Goal: Information Seeking & Learning: Compare options

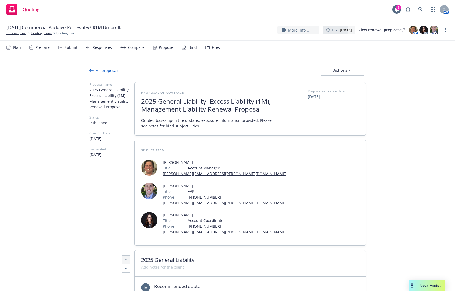
click at [429, 284] on span "Nova Assist" at bounding box center [429, 286] width 21 height 5
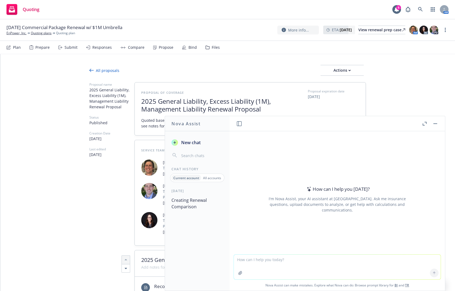
click at [199, 200] on button "Creating Renewal Comparison" at bounding box center [197, 204] width 56 height 16
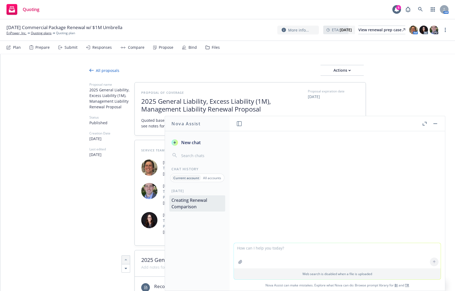
type textarea "x"
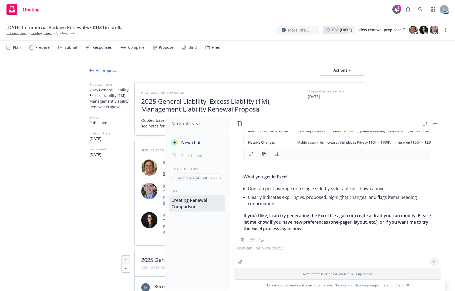
scroll to position [1218, 0]
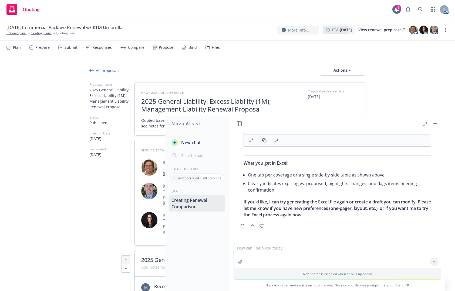
click at [298, 254] on textarea at bounding box center [337, 255] width 207 height 25
type textarea "p"
type textarea "starting over, lets try this again"
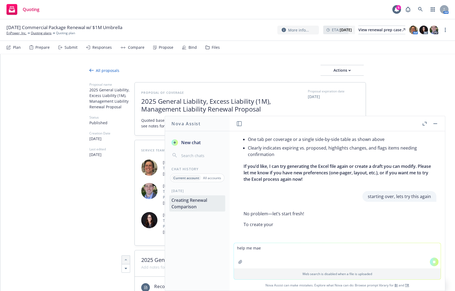
scroll to position [1214, 0]
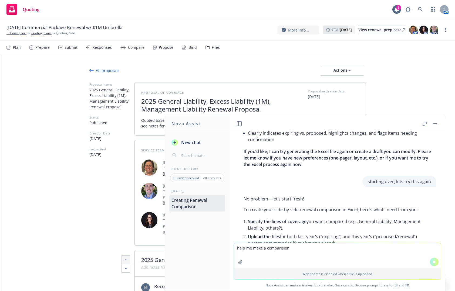
type textarea "help me make a comparision"
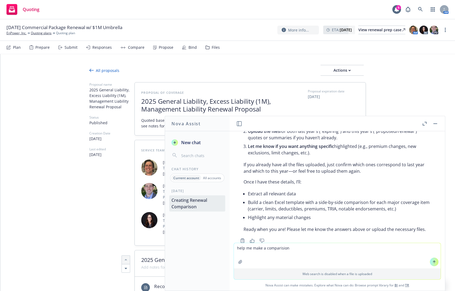
scroll to position [1351, 0]
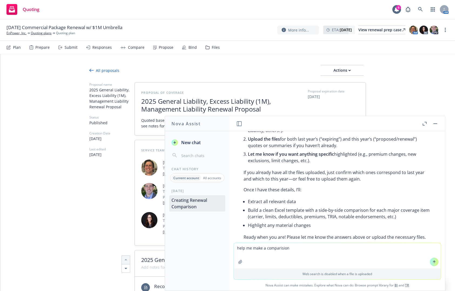
drag, startPoint x: 271, startPoint y: 250, endPoint x: 216, endPoint y: 249, distance: 54.8
click at [229, 249] on div "Nova Assist New chat Chat History Current account All accounts Today Creating R…" at bounding box center [337, 203] width 216 height 175
click at [262, 253] on textarea "Please compare" at bounding box center [337, 255] width 207 height 25
click at [262, 249] on textarea "Please compare" at bounding box center [337, 255] width 207 height 25
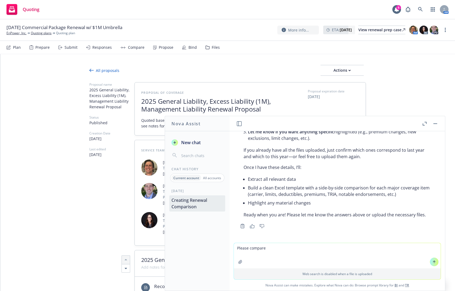
scroll to position [1405, 0]
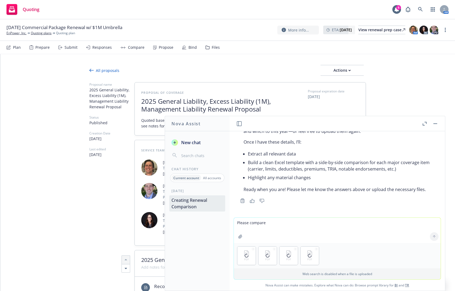
click at [287, 223] on textarea "Please compare" at bounding box center [337, 230] width 207 height 25
click at [285, 223] on textarea "Please compare the expiring general liability" at bounding box center [337, 230] width 207 height 25
click at [332, 227] on textarea "Please compare the expiring policy general liability" at bounding box center [337, 230] width 207 height 25
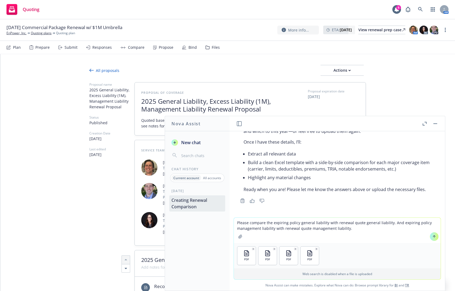
type textarea "Please compare the expiring policy general liability with renewal quote general…"
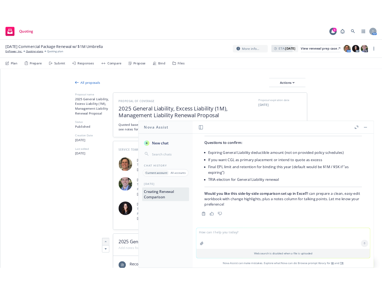
scroll to position [1973, 0]
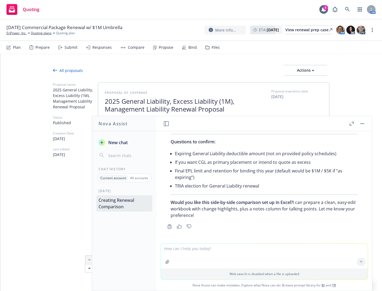
type textarea "x"
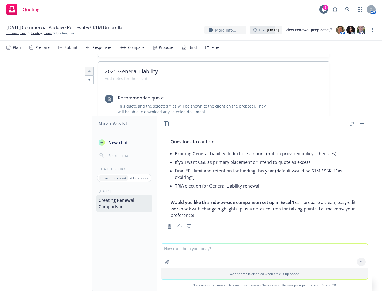
click at [250, 249] on textarea at bounding box center [264, 256] width 207 height 25
type textarea "yes please set up in excel"
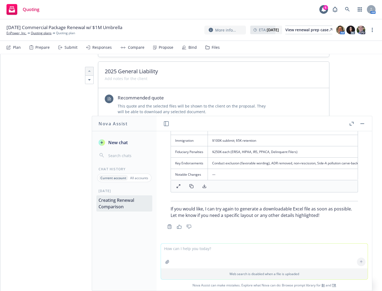
scroll to position [2400, 0]
click at [197, 252] on textarea at bounding box center [264, 256] width 207 height 25
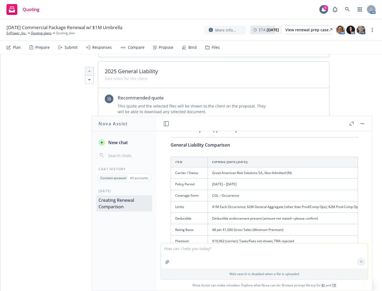
scroll to position [2103, 0]
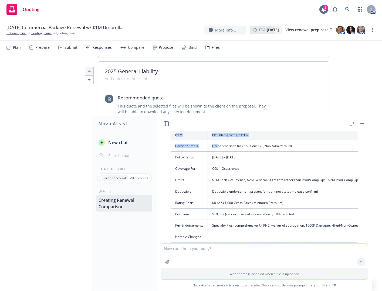
drag, startPoint x: 176, startPoint y: 181, endPoint x: 219, endPoint y: 193, distance: 44.6
click at [218, 152] on td "Great American Risk Solutions S/L, Non-Admitted (IN)" at bounding box center [367, 146] width 318 height 11
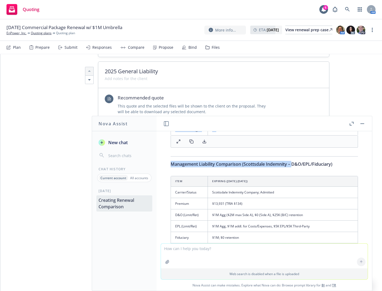
scroll to position [2211, 0]
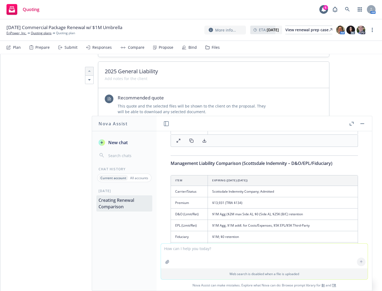
drag, startPoint x: 177, startPoint y: 182, endPoint x: 322, endPoint y: 174, distance: 146.0
click at [181, 145] on button at bounding box center [178, 141] width 11 height 8
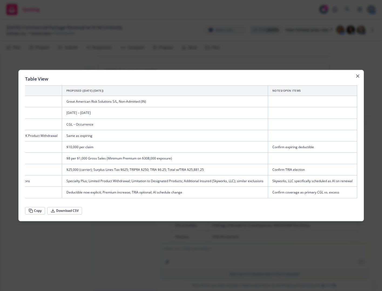
scroll to position [0, 321]
click at [30, 213] on icon at bounding box center [31, 211] width 4 height 4
drag, startPoint x: 189, startPoint y: 211, endPoint x: 176, endPoint y: 217, distance: 13.9
click at [189, 211] on div "Copy Download CSV" at bounding box center [191, 211] width 332 height 8
click at [141, 236] on div at bounding box center [191, 145] width 382 height 291
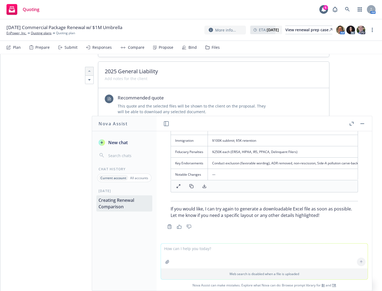
scroll to position [2400, 0]
click at [177, 184] on icon at bounding box center [178, 186] width 4 height 4
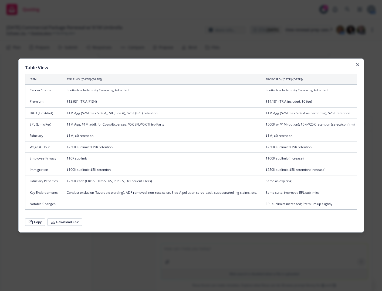
click at [34, 224] on button "Copy" at bounding box center [35, 223] width 20 height 8
click at [16, 253] on div at bounding box center [191, 145] width 382 height 291
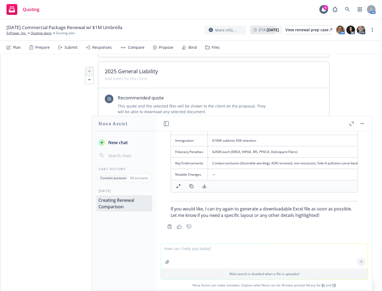
drag, startPoint x: 46, startPoint y: 94, endPoint x: 48, endPoint y: 90, distance: 4.7
type textarea "x"
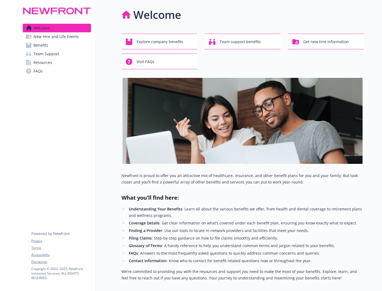
click at [76, 46] on link "Benefits" at bounding box center [57, 45] width 68 height 9
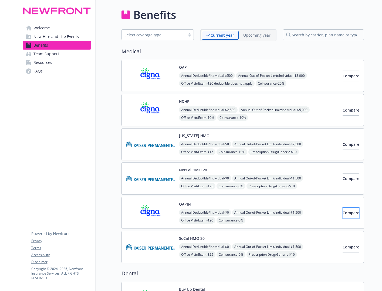
click at [346, 211] on span "Compare" at bounding box center [350, 213] width 17 height 5
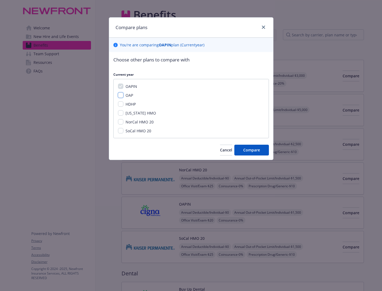
click at [119, 95] on input "OAP" at bounding box center [120, 95] width 5 height 5
checkbox input "true"
click at [118, 131] on input "SoCal HMO 20" at bounding box center [120, 130] width 5 height 5
checkbox input "true"
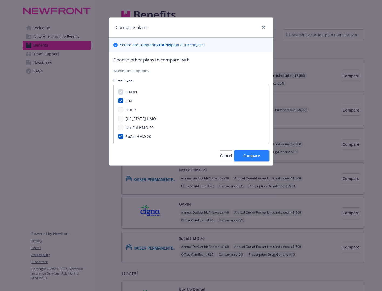
click at [262, 157] on button "Compare" at bounding box center [251, 156] width 35 height 11
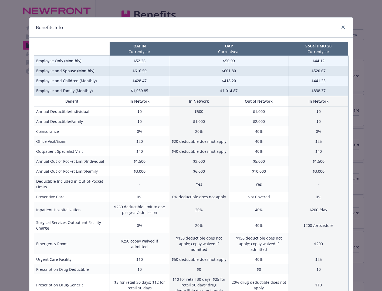
click at [211, 17] on div "Benefits Info OAPIN Current year OAP Current year SoCal HMO 20 Current year Emp…" at bounding box center [191, 145] width 382 height 291
click at [341, 27] on icon "close" at bounding box center [342, 27] width 3 height 3
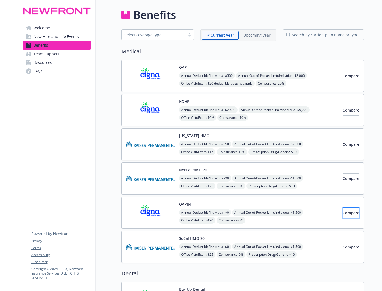
click at [342, 209] on button "Compare" at bounding box center [350, 213] width 17 height 11
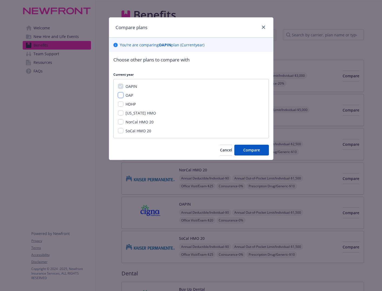
click at [120, 95] on input "OAP" at bounding box center [120, 95] width 5 height 5
checkbox input "true"
click at [239, 150] on button "Compare" at bounding box center [251, 150] width 35 height 11
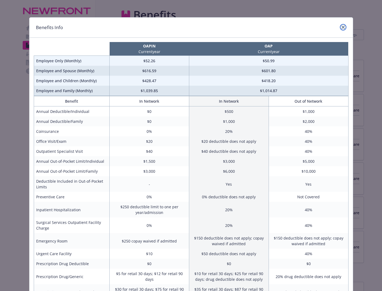
click at [341, 25] on link "close" at bounding box center [343, 27] width 6 height 6
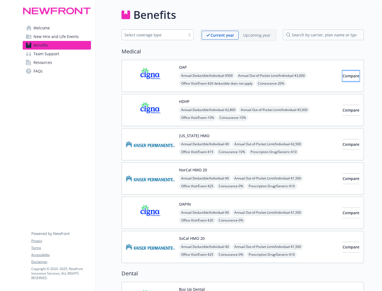
click at [342, 75] on span "Compare" at bounding box center [350, 75] width 17 height 5
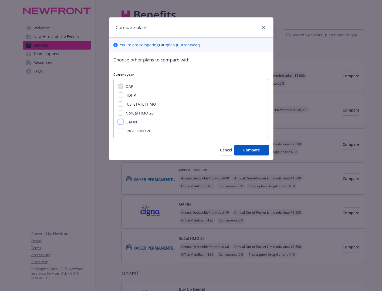
click at [119, 123] on input "OAPIN" at bounding box center [120, 121] width 5 height 5
checkbox input "true"
click at [120, 131] on input "SoCal HMO 20" at bounding box center [120, 130] width 5 height 5
checkbox input "true"
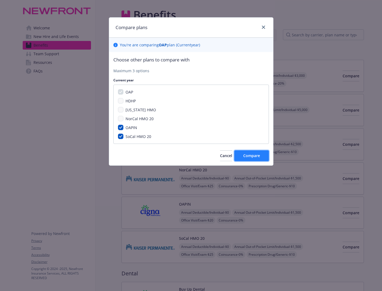
click at [257, 158] on span "Compare" at bounding box center [251, 155] width 17 height 5
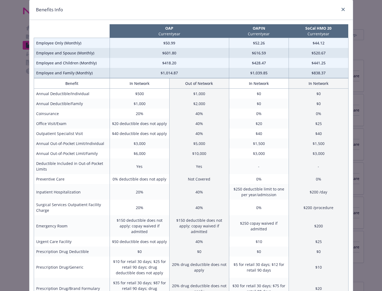
scroll to position [27, 0]
